Goal: Information Seeking & Learning: Learn about a topic

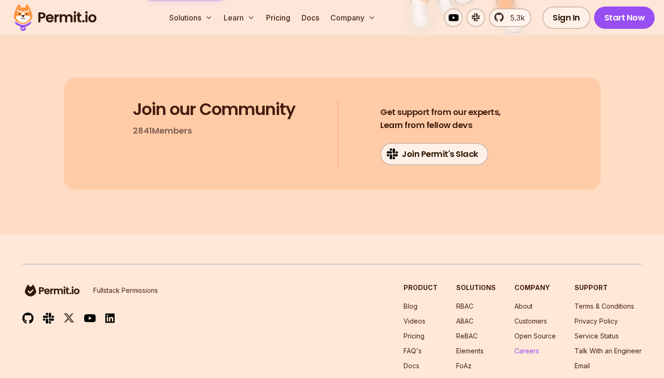
scroll to position [4923, 0]
click at [518, 347] on link "Careers" at bounding box center [526, 351] width 25 height 8
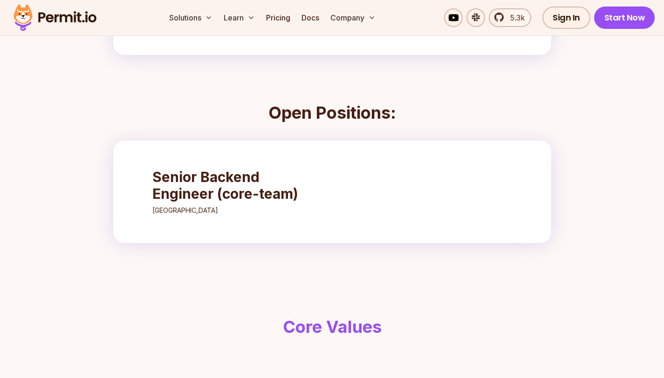
scroll to position [286, 0]
click at [261, 204] on link "Senior Backend Engineer (core-team) Tel-Aviv" at bounding box center [234, 191] width 183 height 65
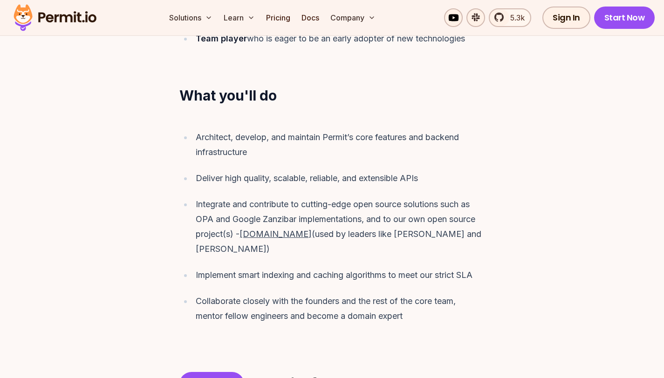
scroll to position [1338, 0]
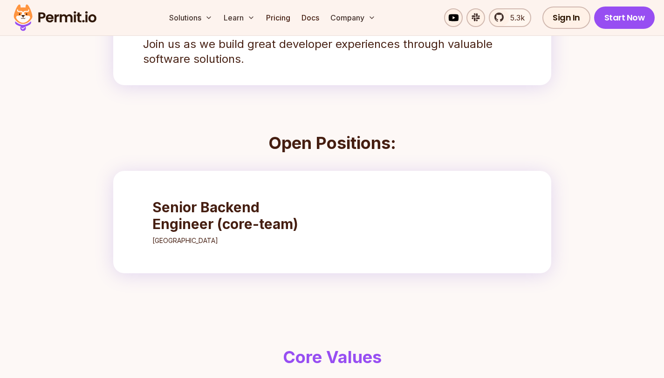
scroll to position [75, 0]
